Goal: Communication & Community: Answer question/provide support

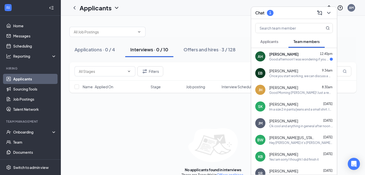
click at [299, 52] on span "[PERSON_NAME]" at bounding box center [283, 54] width 29 height 5
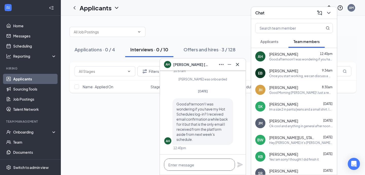
click at [188, 162] on textarea at bounding box center [199, 165] width 71 height 12
type textarea "H"
type textarea "G"
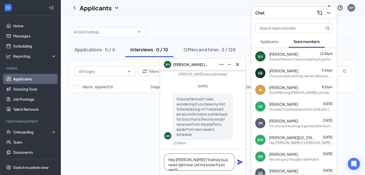
type textarea "Hey [PERSON_NAME]! I'll send you a reset right now. Let me know if you get it!"
click at [239, 163] on icon "Plane" at bounding box center [240, 163] width 6 height 6
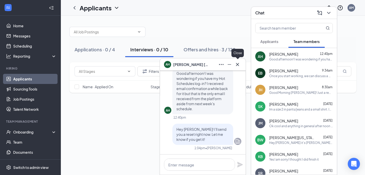
click at [238, 62] on icon "Cross" at bounding box center [237, 65] width 6 height 6
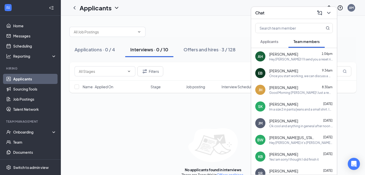
click at [305, 78] on div "Once you start working, we can discuss a wage increase.* sorry, mistyped" at bounding box center [301, 76] width 64 height 4
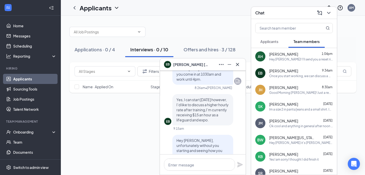
scroll to position [-80, 0]
click at [241, 64] on button at bounding box center [237, 65] width 8 height 8
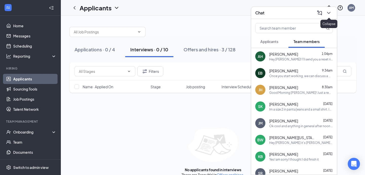
click at [327, 12] on icon "ChevronDown" at bounding box center [328, 13] width 3 height 2
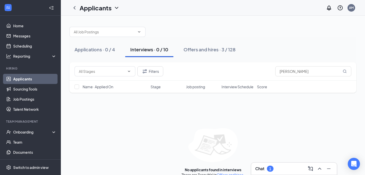
click at [277, 167] on div "Chat 1" at bounding box center [294, 169] width 78 height 8
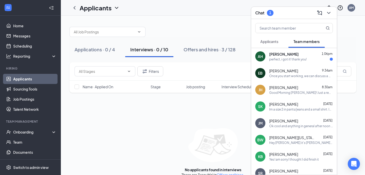
click at [304, 52] on div "[PERSON_NAME] 1:06pm" at bounding box center [301, 54] width 64 height 5
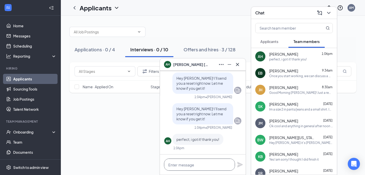
click at [202, 164] on textarea at bounding box center [199, 165] width 71 height 12
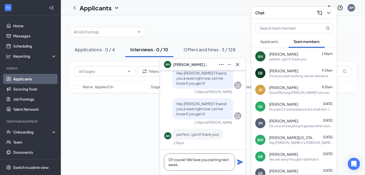
click at [201, 165] on textarea "Of course! We have you starting next week," at bounding box center [199, 162] width 71 height 17
type textarea "Of course! We have you starting next week, we are looking forward to it?"
click at [241, 162] on icon "Plane" at bounding box center [240, 163] width 6 height 6
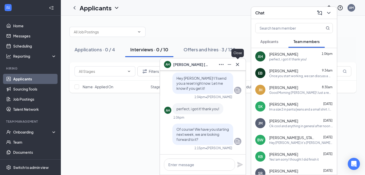
scroll to position [0, 0]
click at [238, 65] on icon "Cross" at bounding box center [237, 64] width 3 height 3
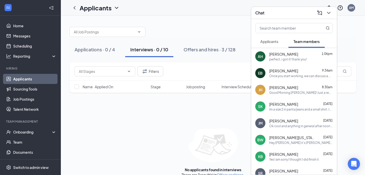
click at [290, 61] on div "perfect, i got it! thank you!" at bounding box center [288, 59] width 38 height 4
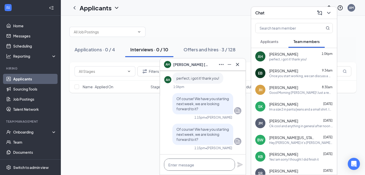
click at [214, 162] on textarea at bounding box center [199, 165] width 71 height 12
type textarea "1"
type textarea "!*"
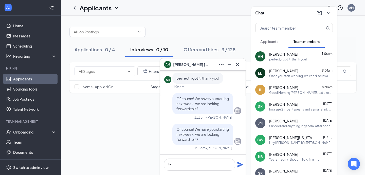
click at [240, 163] on icon "Plane" at bounding box center [240, 165] width 6 height 6
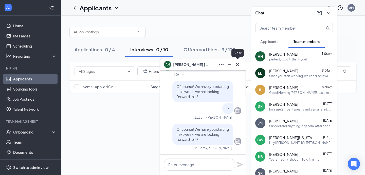
click at [236, 64] on icon "Cross" at bounding box center [237, 65] width 6 height 6
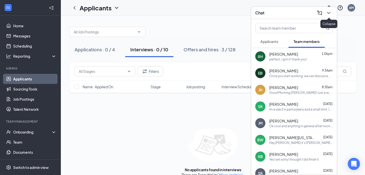
click at [331, 12] on icon "ChevronDown" at bounding box center [329, 13] width 6 height 6
